Goal: Task Accomplishment & Management: Use online tool/utility

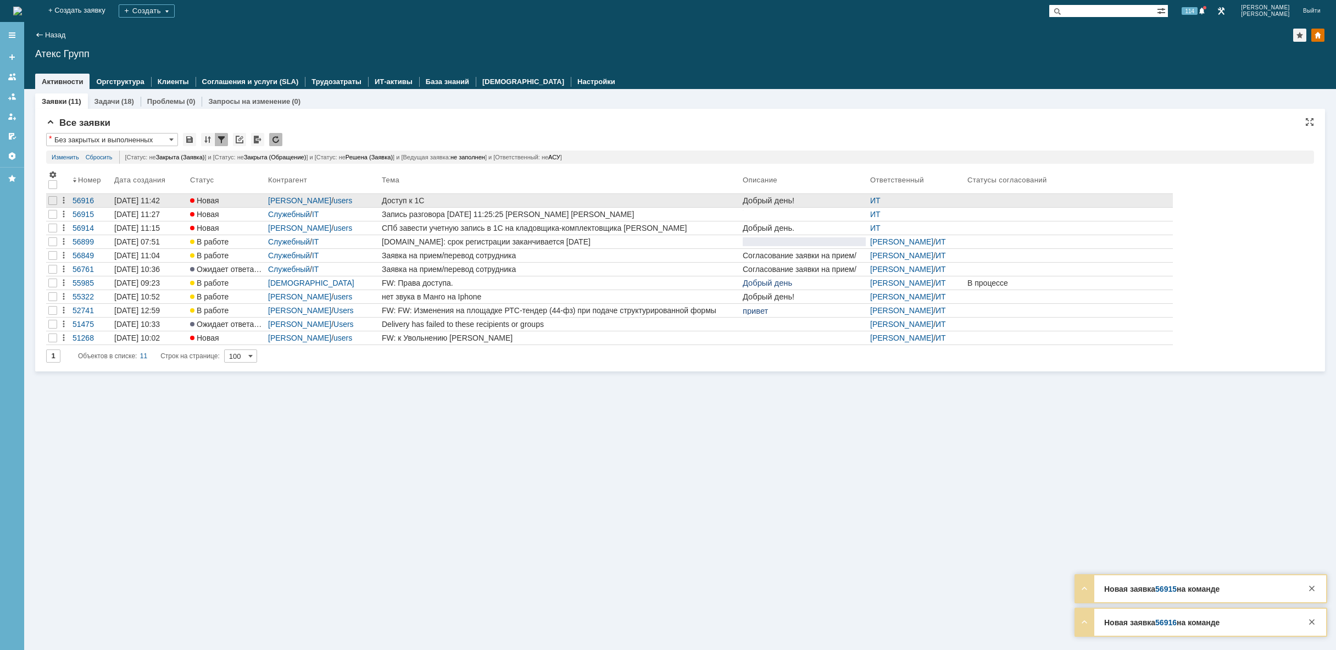
click at [490, 199] on div "Доступ к 1С" at bounding box center [560, 200] width 356 height 9
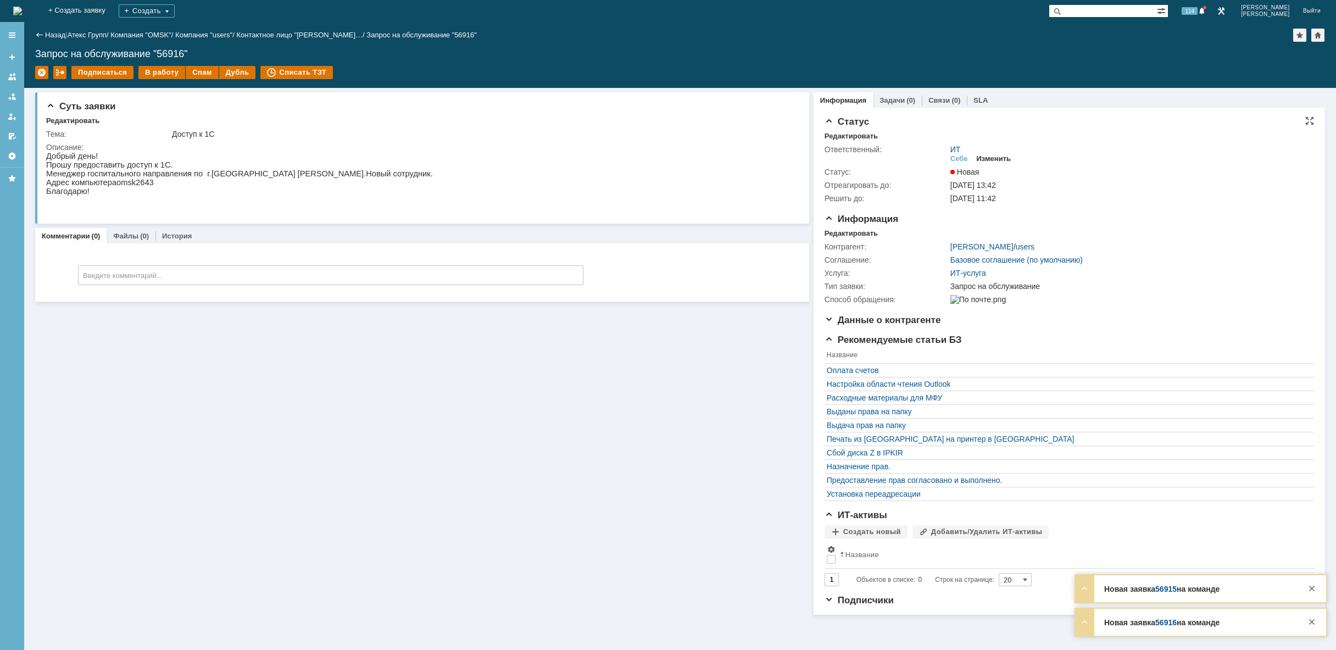
click at [997, 160] on div "Изменить" at bounding box center [993, 158] width 35 height 9
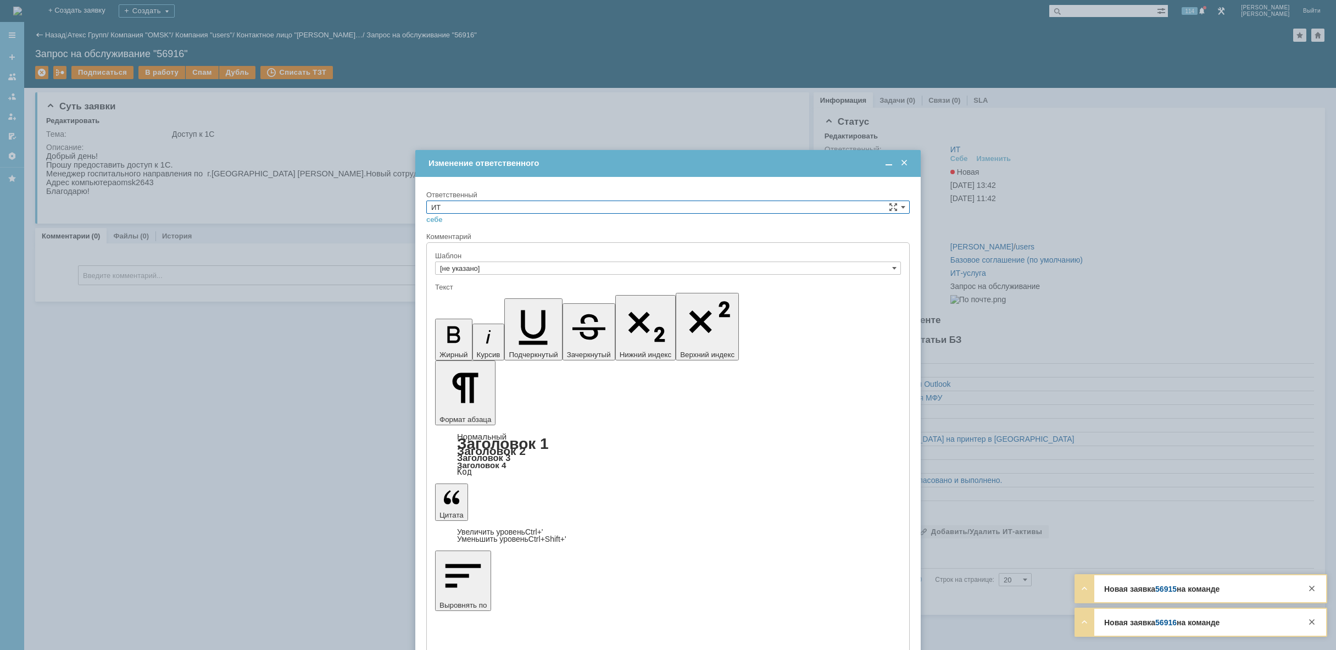
click at [561, 205] on input "ИТ" at bounding box center [667, 206] width 483 height 13
click at [497, 298] on span "АСУ" at bounding box center [667, 297] width 473 height 9
type input "АСУ"
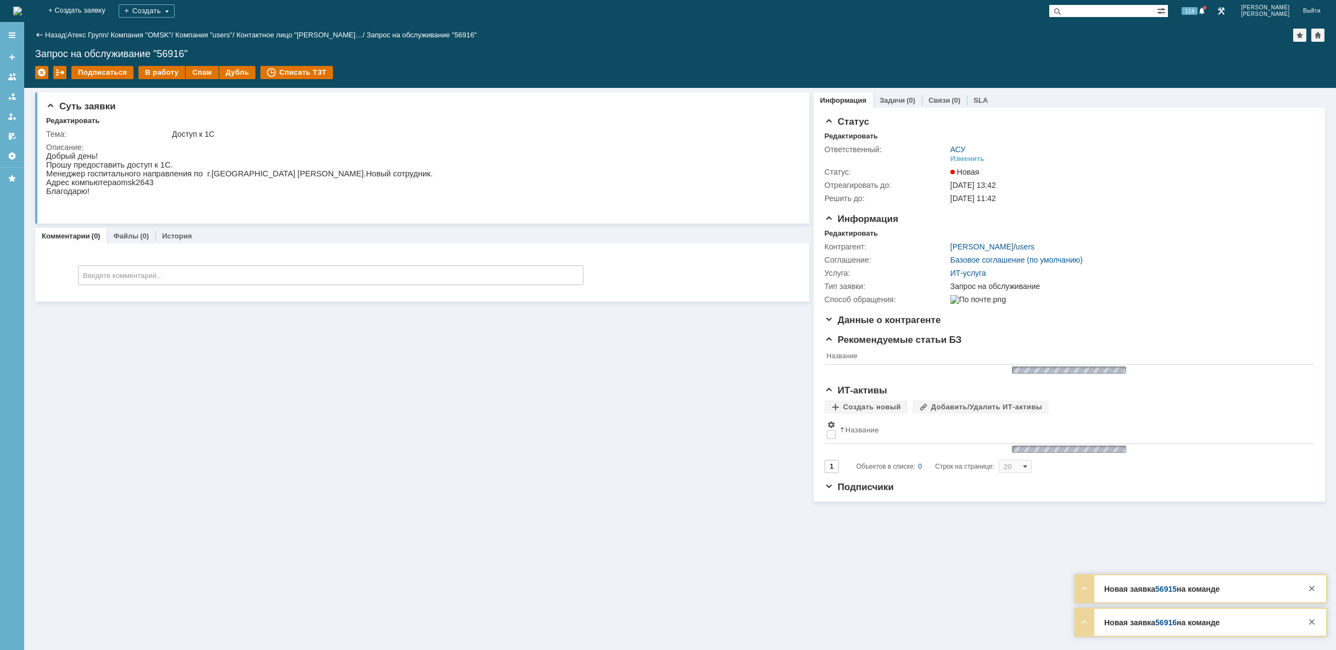
click at [22, 11] on img at bounding box center [17, 11] width 9 height 9
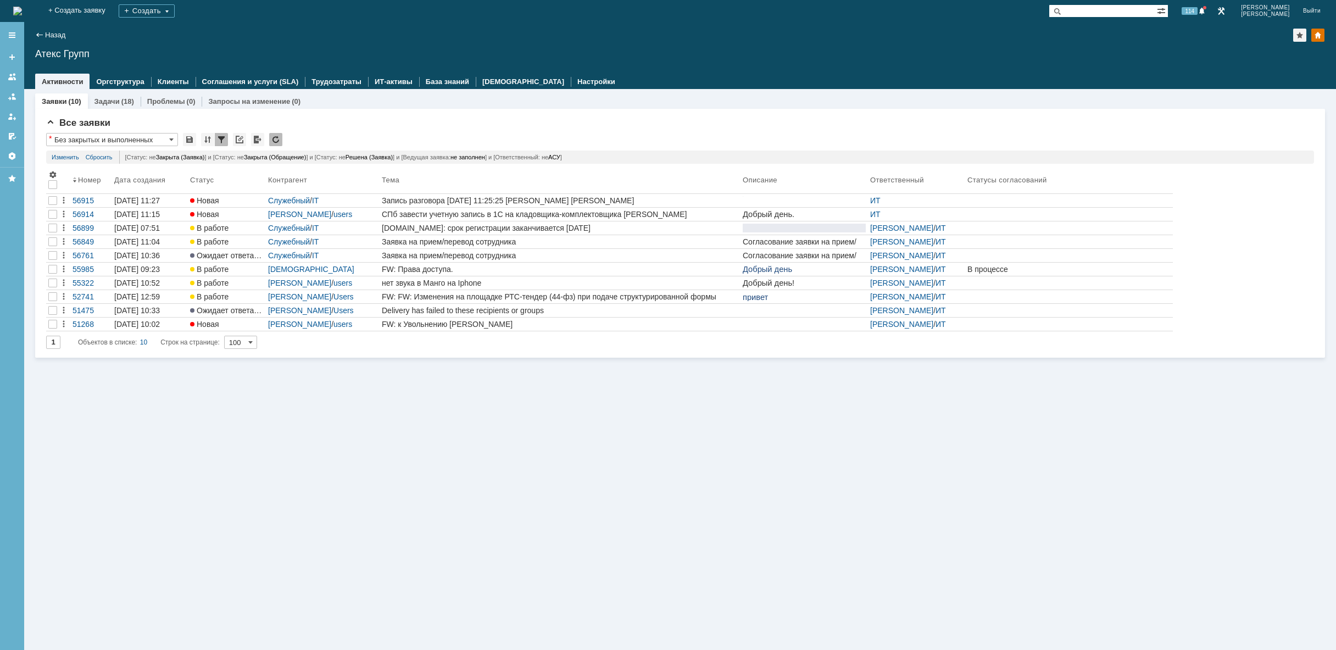
click at [794, 401] on div "Заявки (10) Задачи (18) Проблемы (0) Запросы на изменение (0) Все заявки * Без …" at bounding box center [679, 369] width 1311 height 561
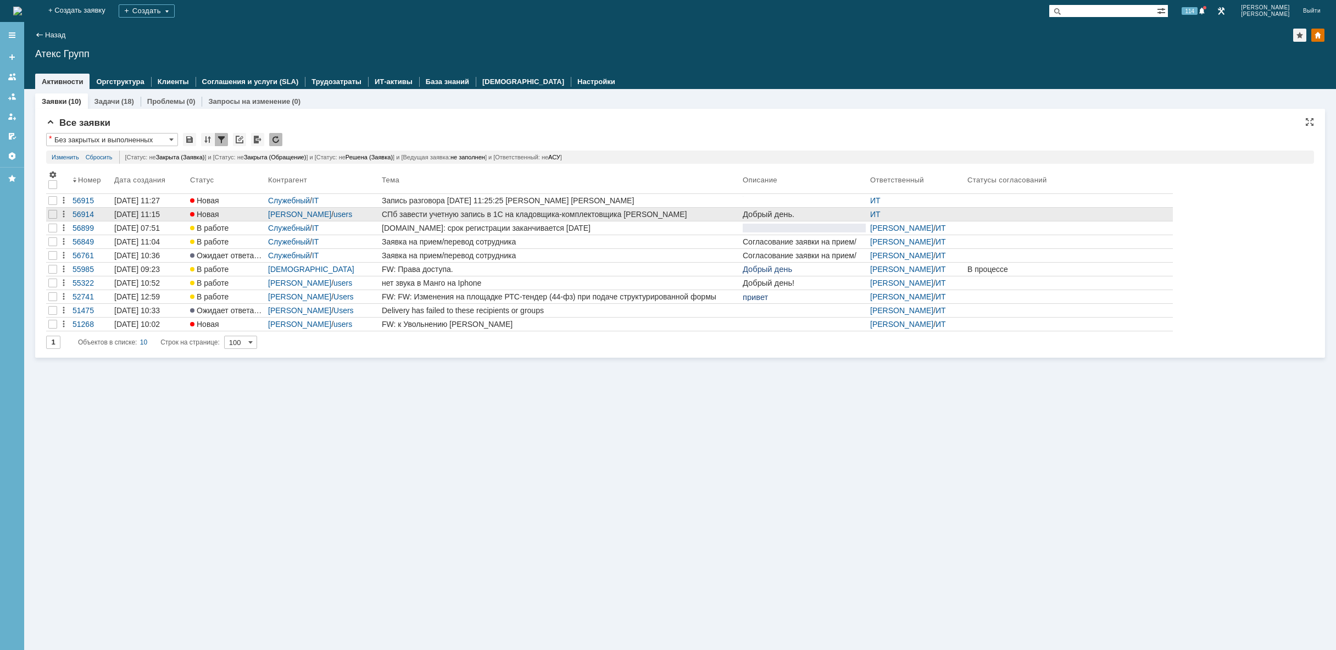
click at [548, 214] on div "СПб завести учетную запись в 1С на кладовщика-комплектовщика [PERSON_NAME] [PER…" at bounding box center [560, 214] width 356 height 9
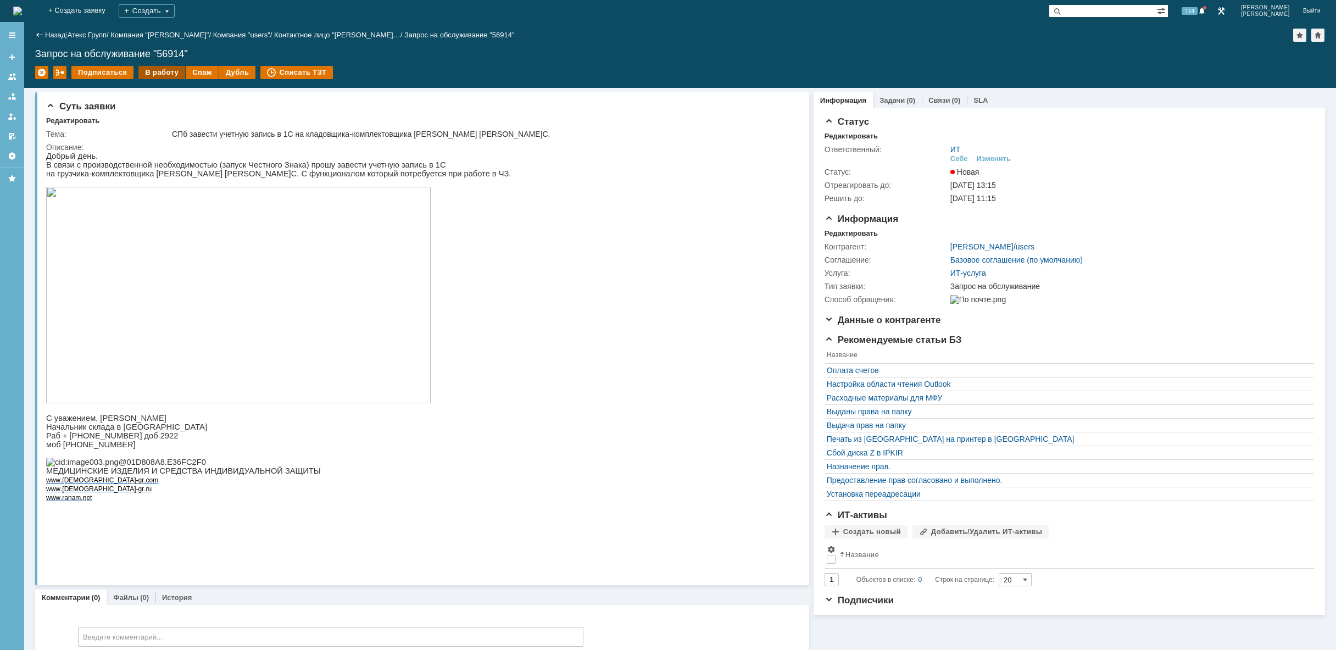
click at [155, 74] on div "В работу" at bounding box center [161, 72] width 47 height 13
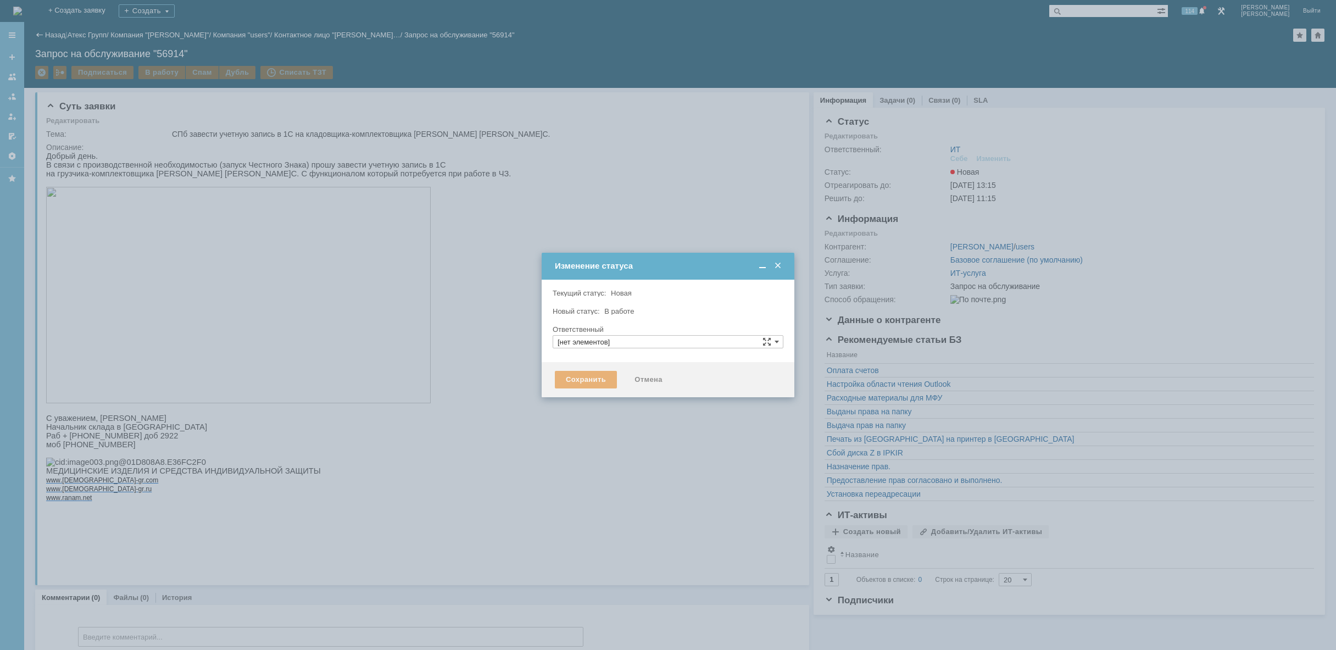
type input "[PERSON_NAME]"
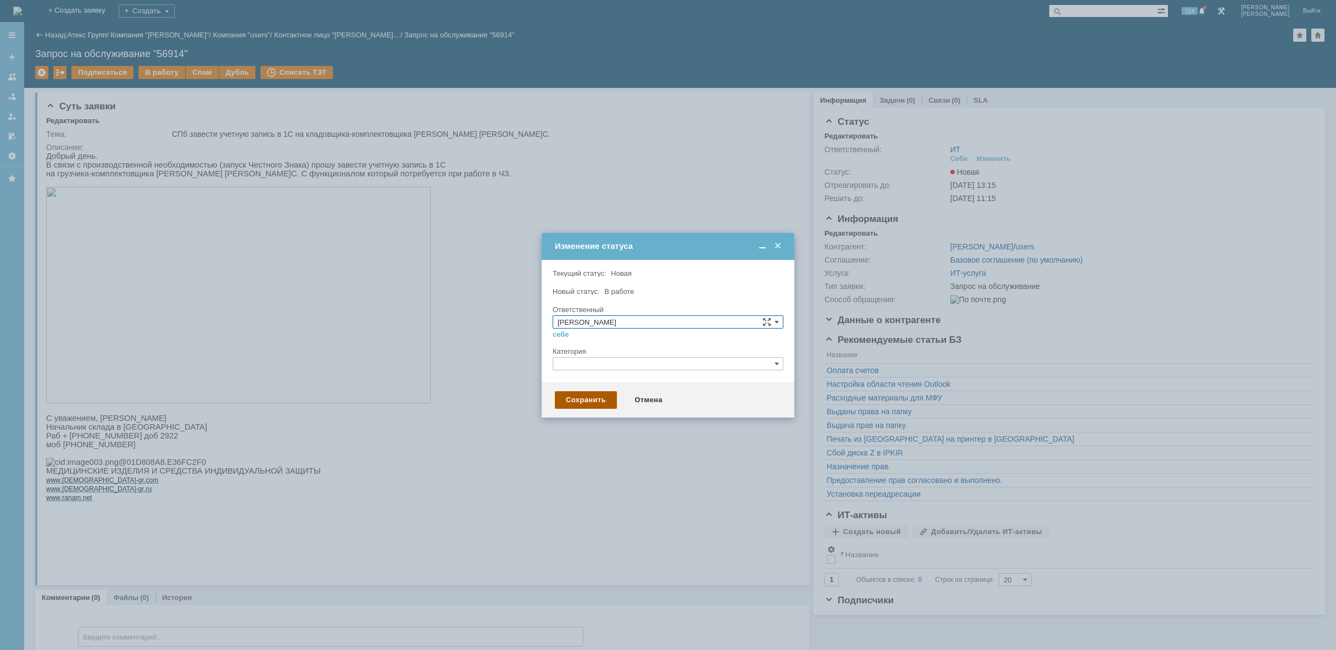
click at [595, 400] on div "Сохранить" at bounding box center [586, 400] width 62 height 18
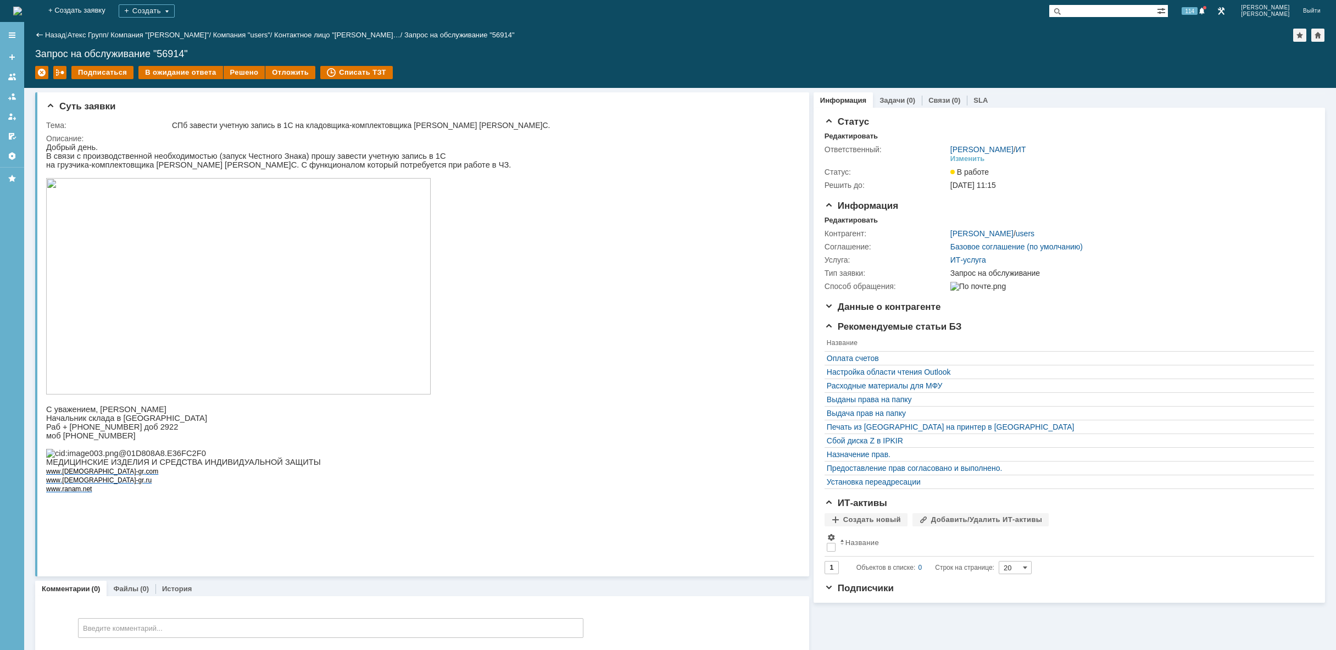
click at [22, 10] on img at bounding box center [17, 11] width 9 height 9
